Goal: Information Seeking & Learning: Learn about a topic

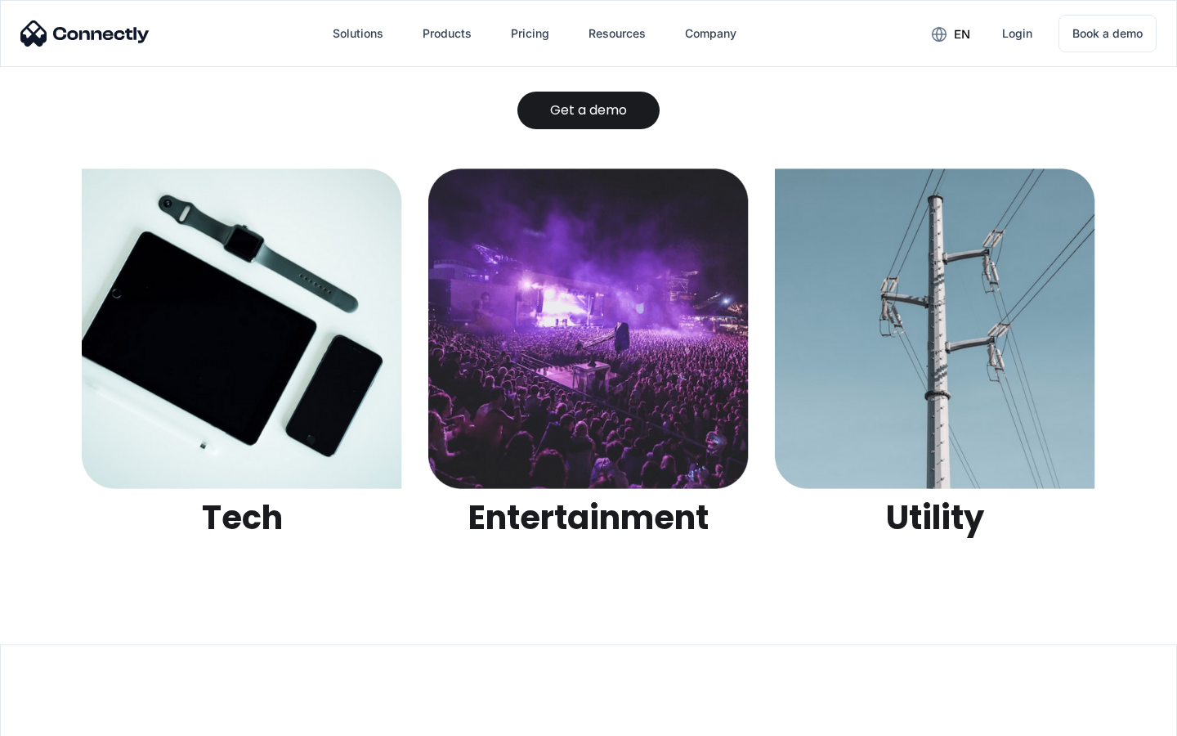
scroll to position [5156, 0]
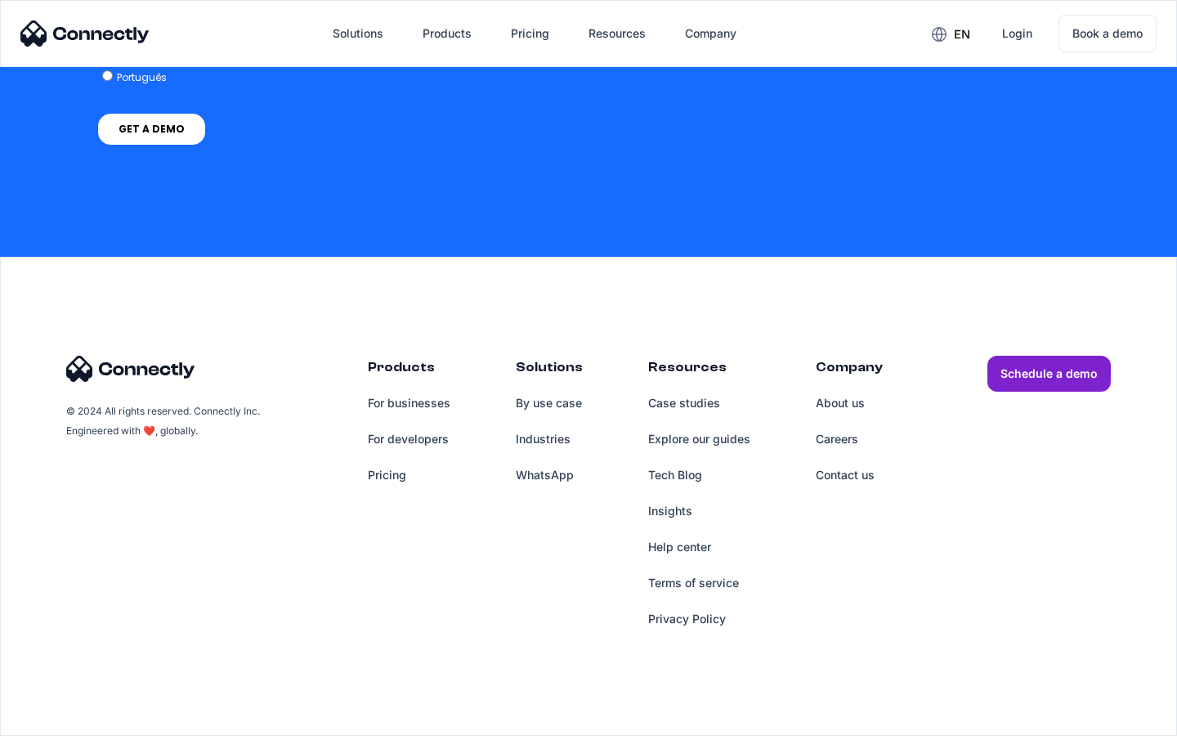
scroll to position [1224, 0]
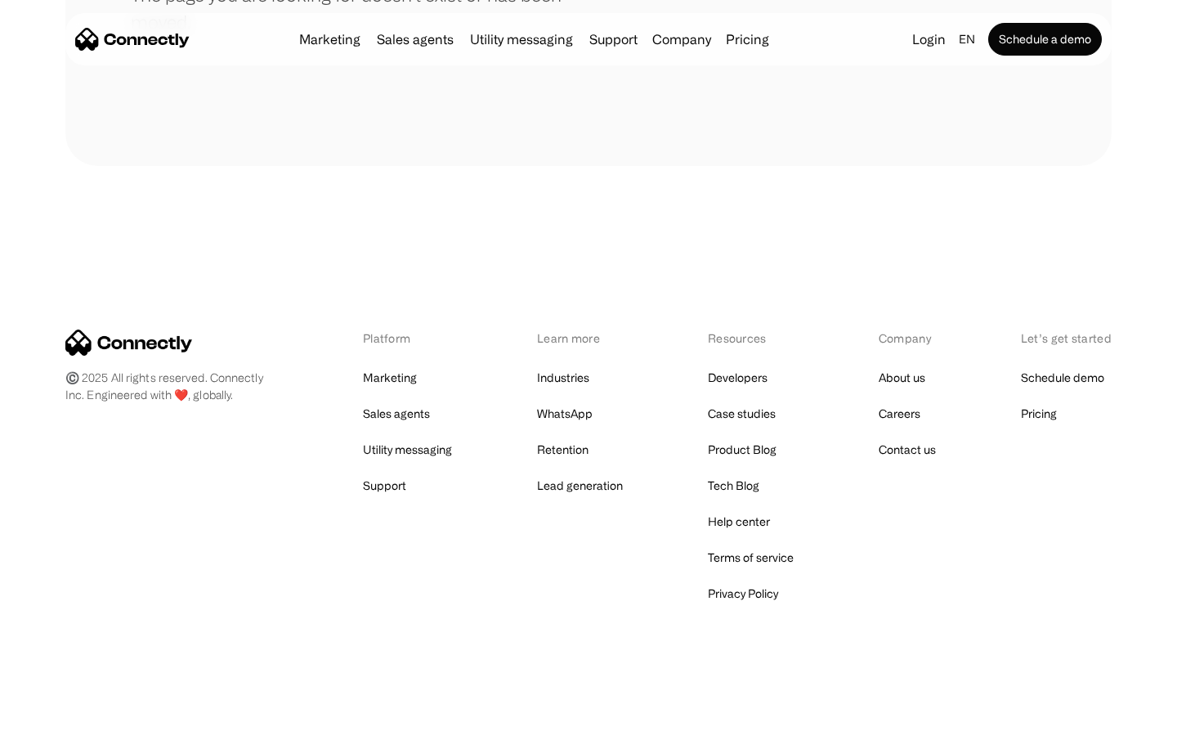
scroll to position [298, 0]
